Goal: Transaction & Acquisition: Book appointment/travel/reservation

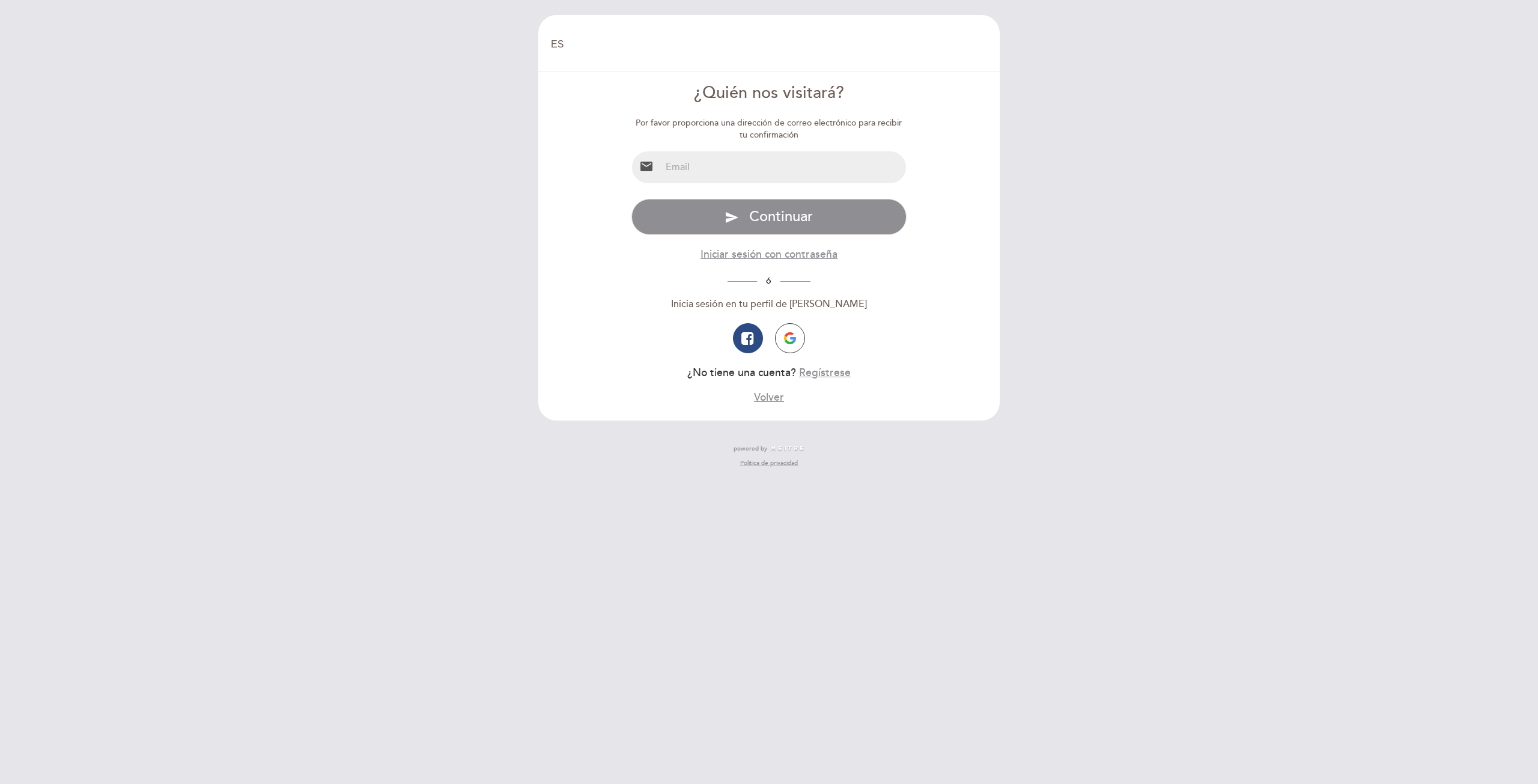
select select "es"
click at [805, 174] on input "email" at bounding box center [783, 167] width 246 height 32
type input "[EMAIL_ADDRESS][DOMAIN_NAME]"
click at [798, 223] on span "Continuar" at bounding box center [781, 215] width 63 height 17
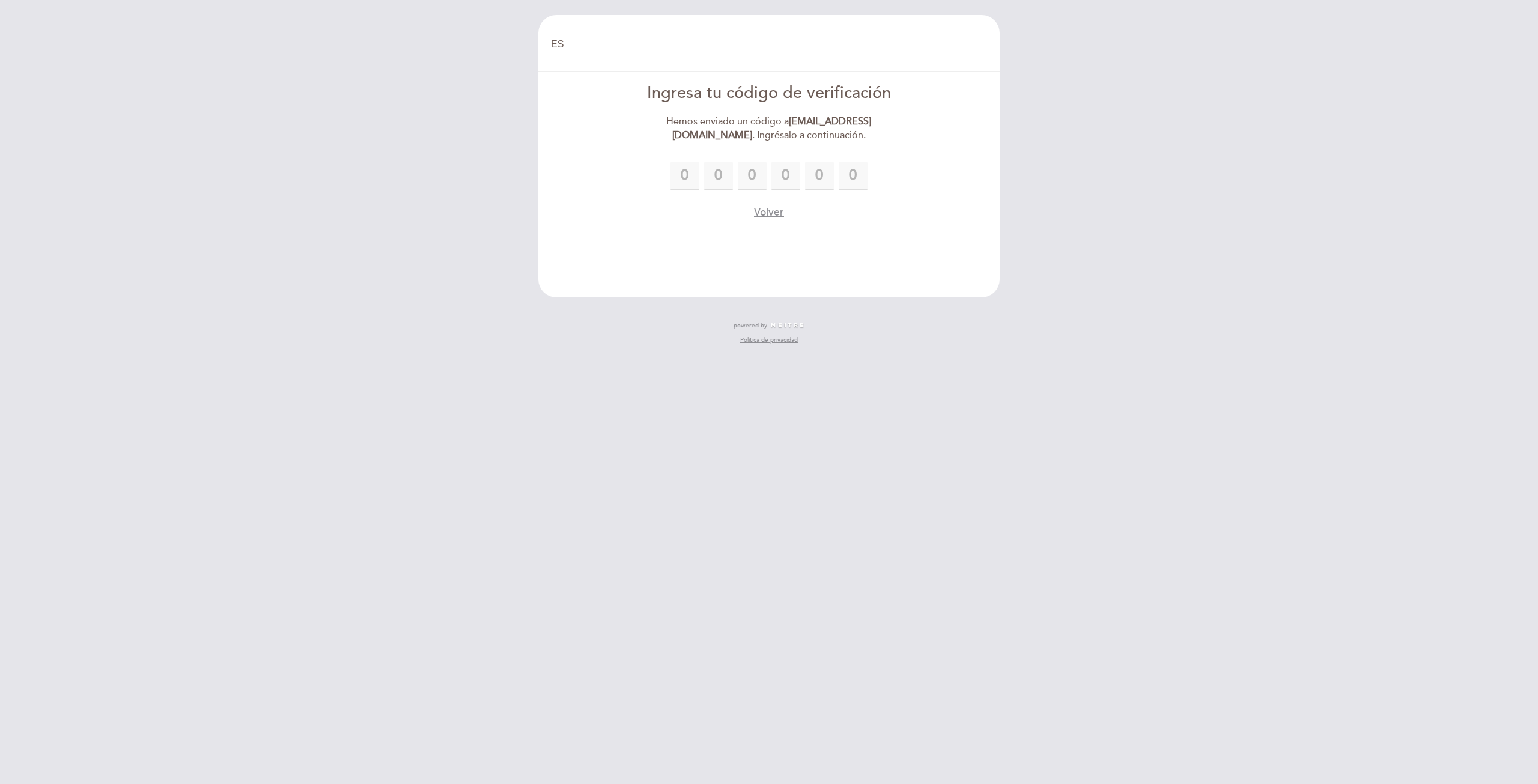
type input "5"
type input "7"
type input "6"
type input "9"
type input "2"
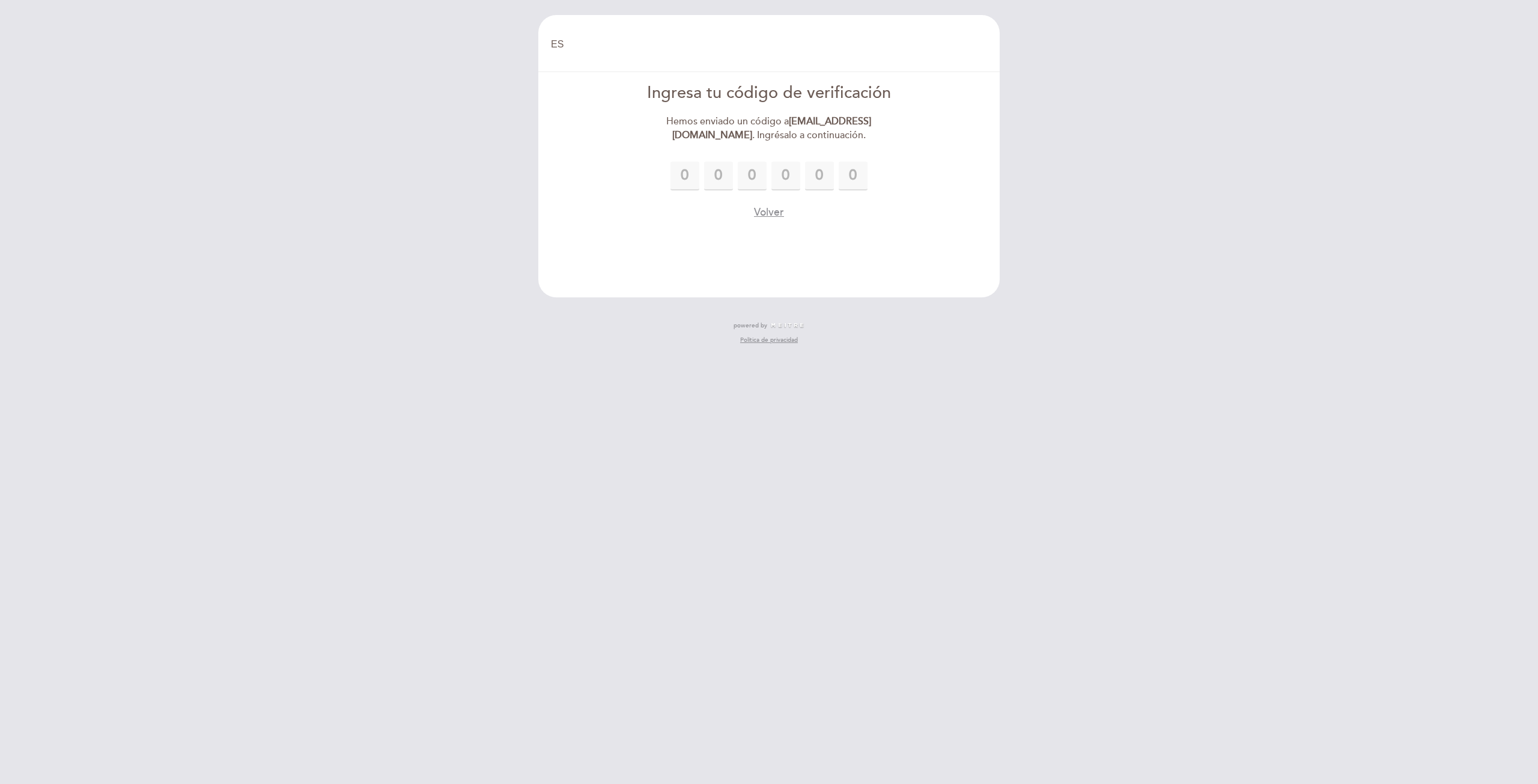
type input "0"
click at [824, 257] on header "EN ES PT [GEOGRAPHIC_DATA] [GEOGRAPHIC_DATA], Cambiar usuario Hacer una reserva…" at bounding box center [769, 156] width 461 height 282
